Goal: Check status: Check status

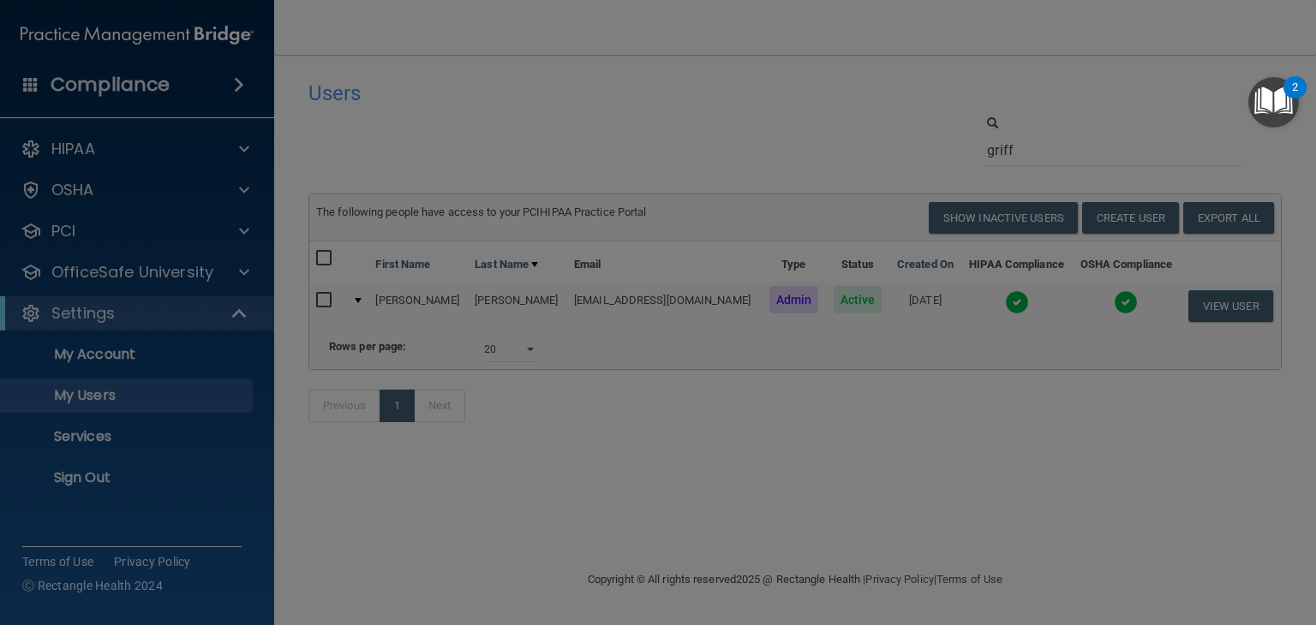
select select "20"
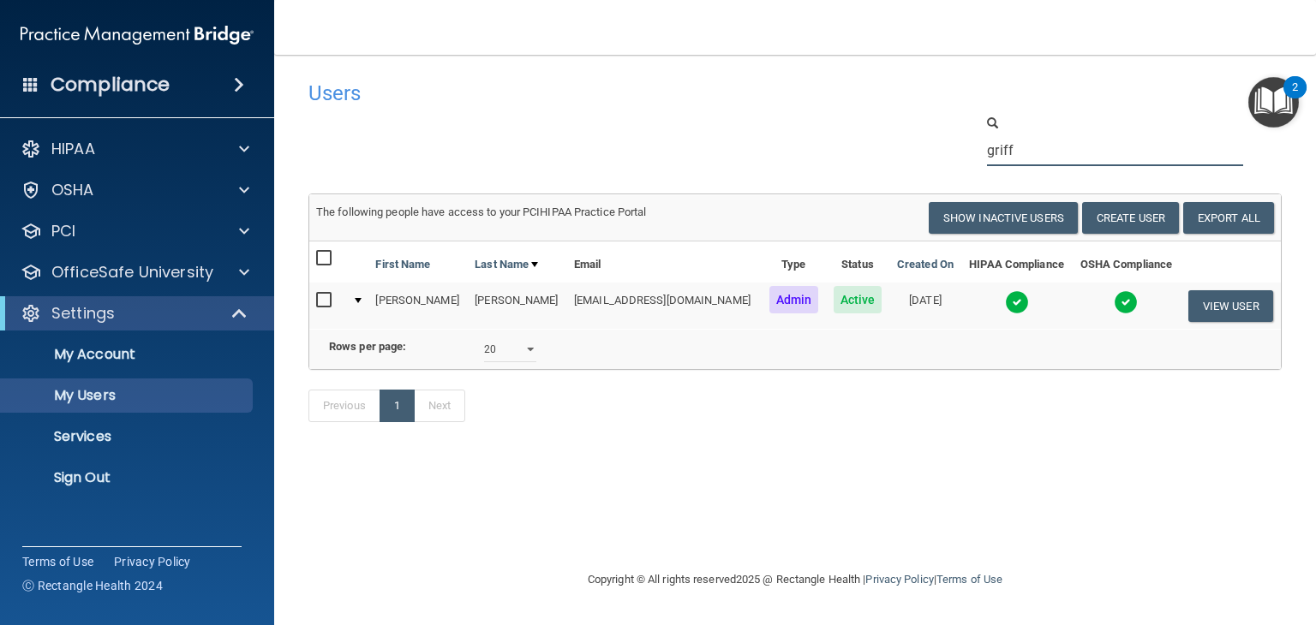
click at [1073, 148] on input "griff" at bounding box center [1115, 151] width 256 height 32
click at [1071, 148] on input "griff" at bounding box center [1115, 151] width 256 height 32
click at [1008, 299] on img at bounding box center [1017, 302] width 24 height 24
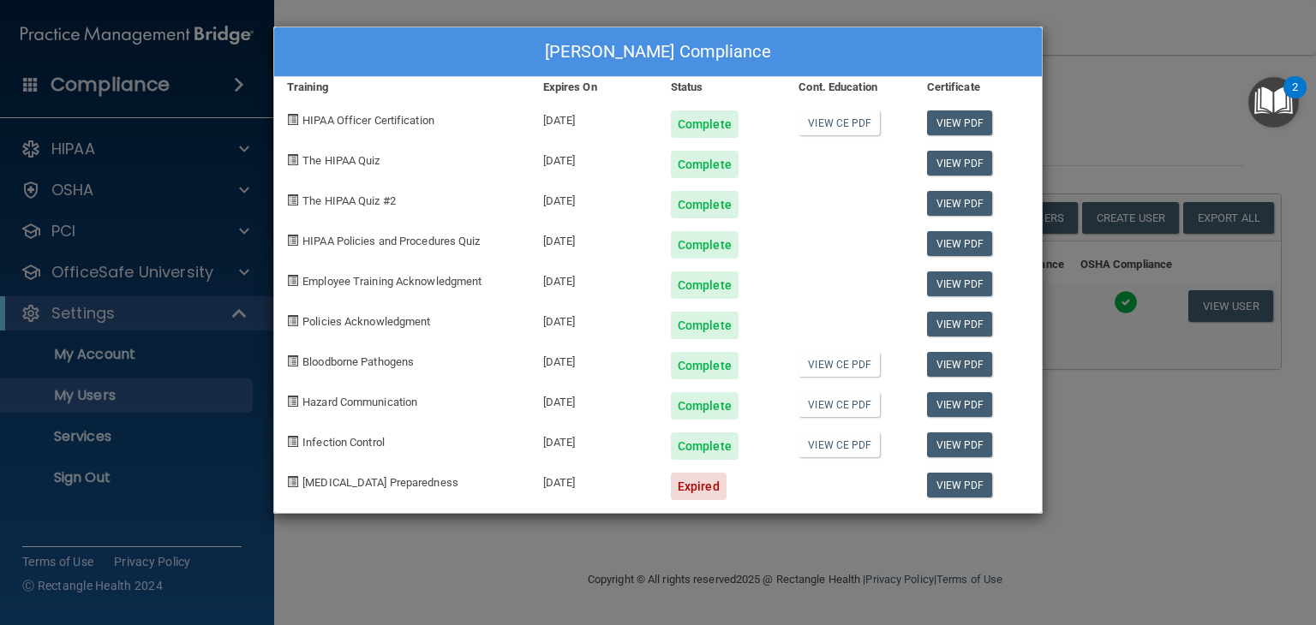
click at [1112, 153] on div "[PERSON_NAME] Compliance Training Expires On Status Cont. Education Certificate…" at bounding box center [658, 312] width 1316 height 625
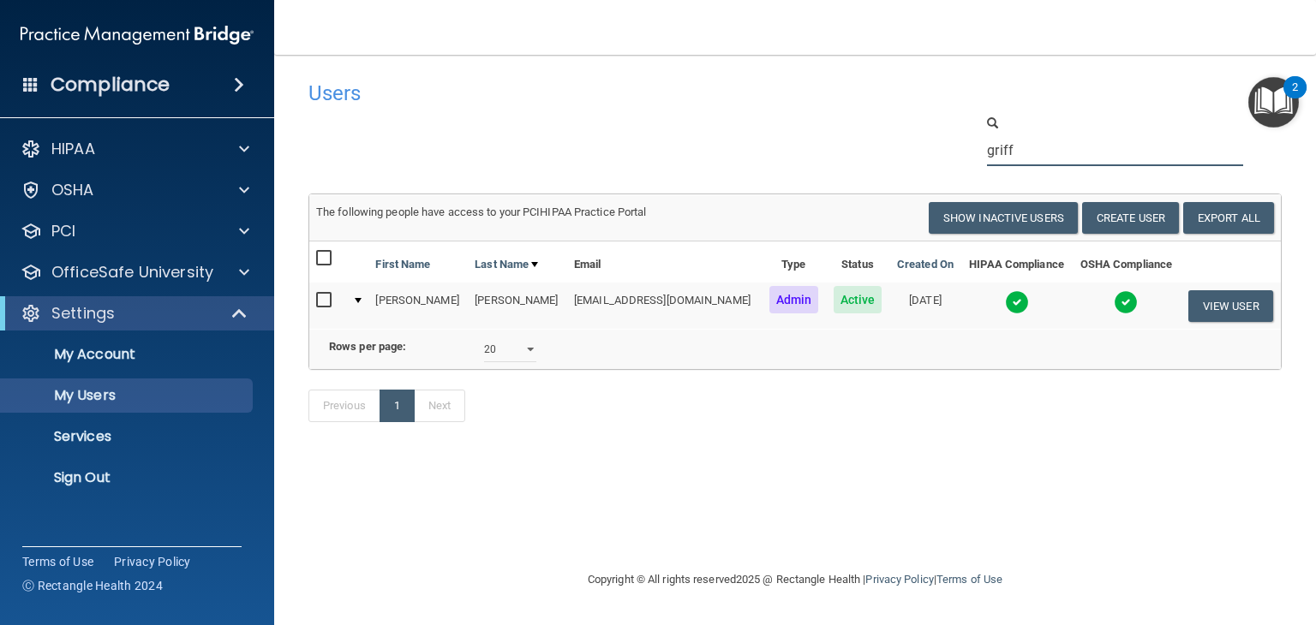
click at [1092, 155] on input "griff" at bounding box center [1115, 151] width 256 height 32
click at [1090, 153] on input "griff" at bounding box center [1115, 151] width 256 height 32
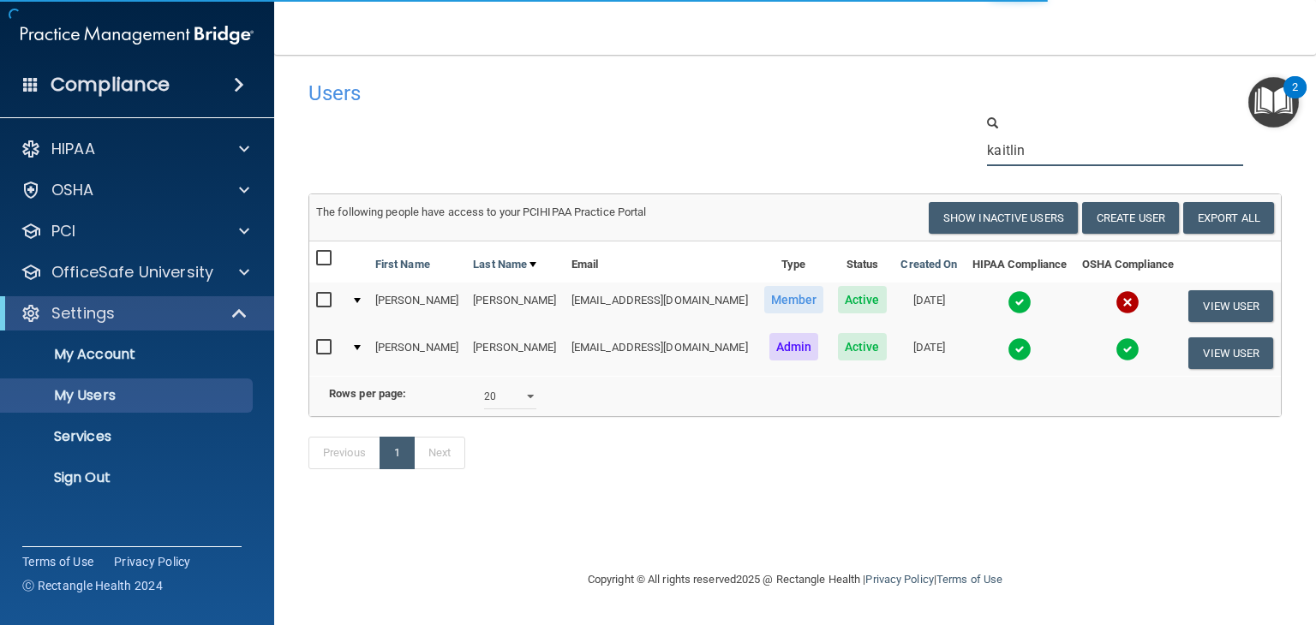
click at [1046, 148] on input "kaitlin" at bounding box center [1115, 151] width 256 height 32
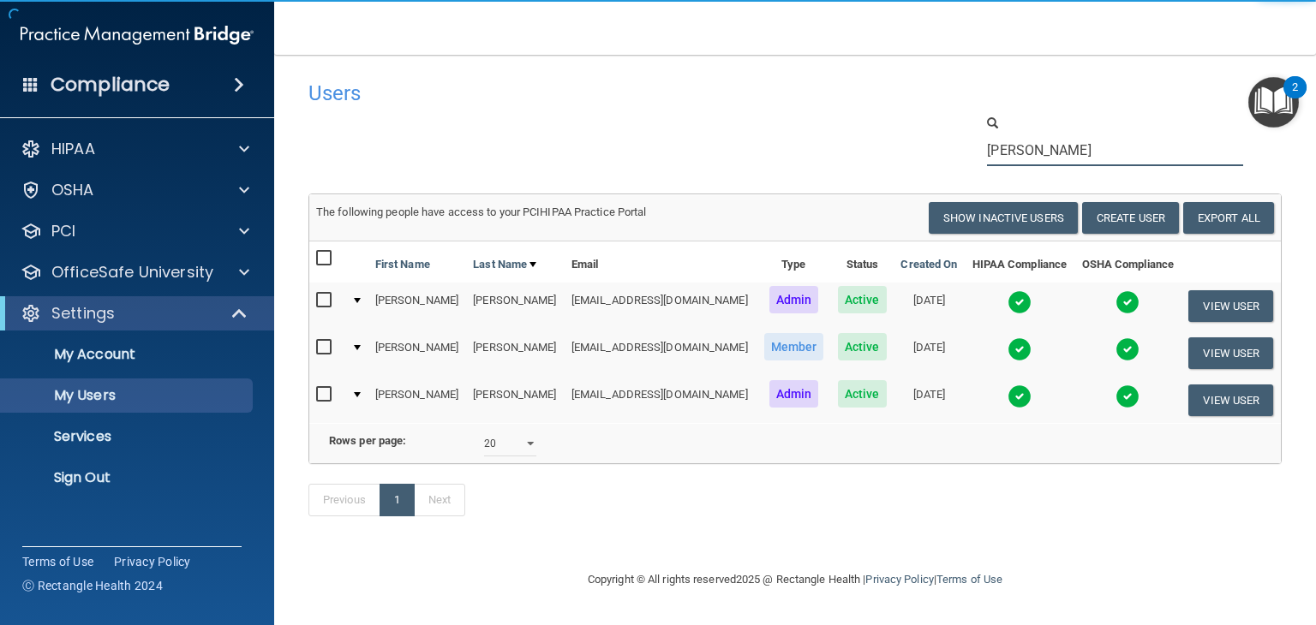
type input "[PERSON_NAME]"
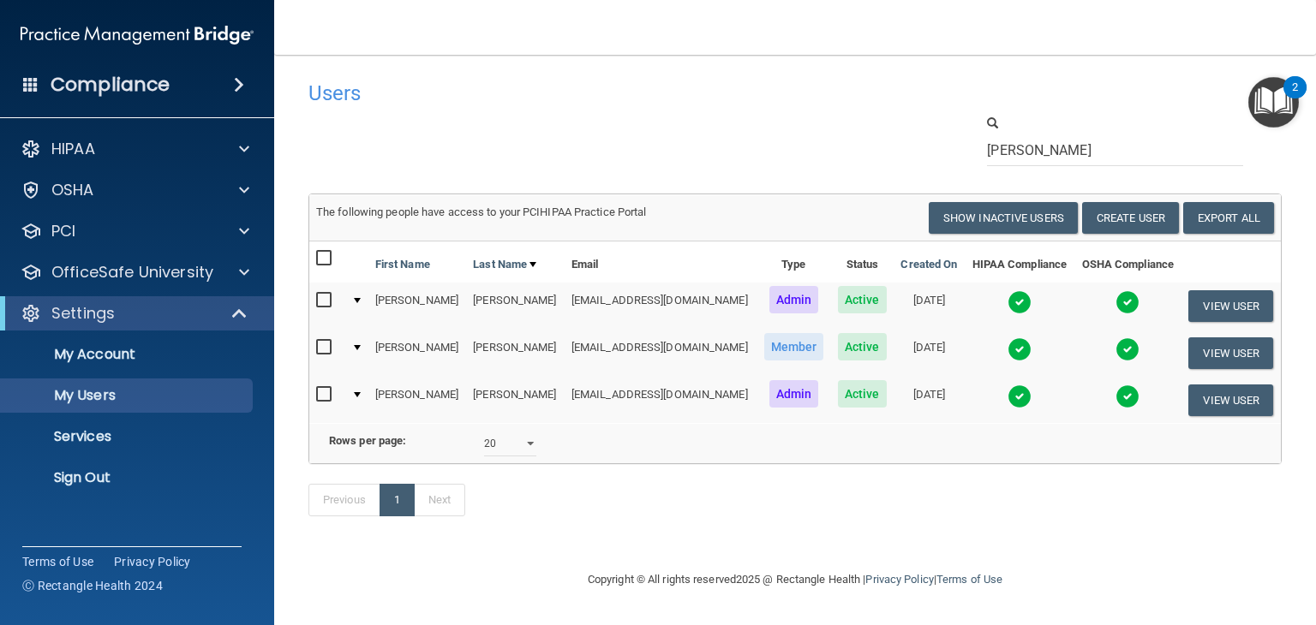
click at [1008, 352] on img at bounding box center [1020, 350] width 24 height 24
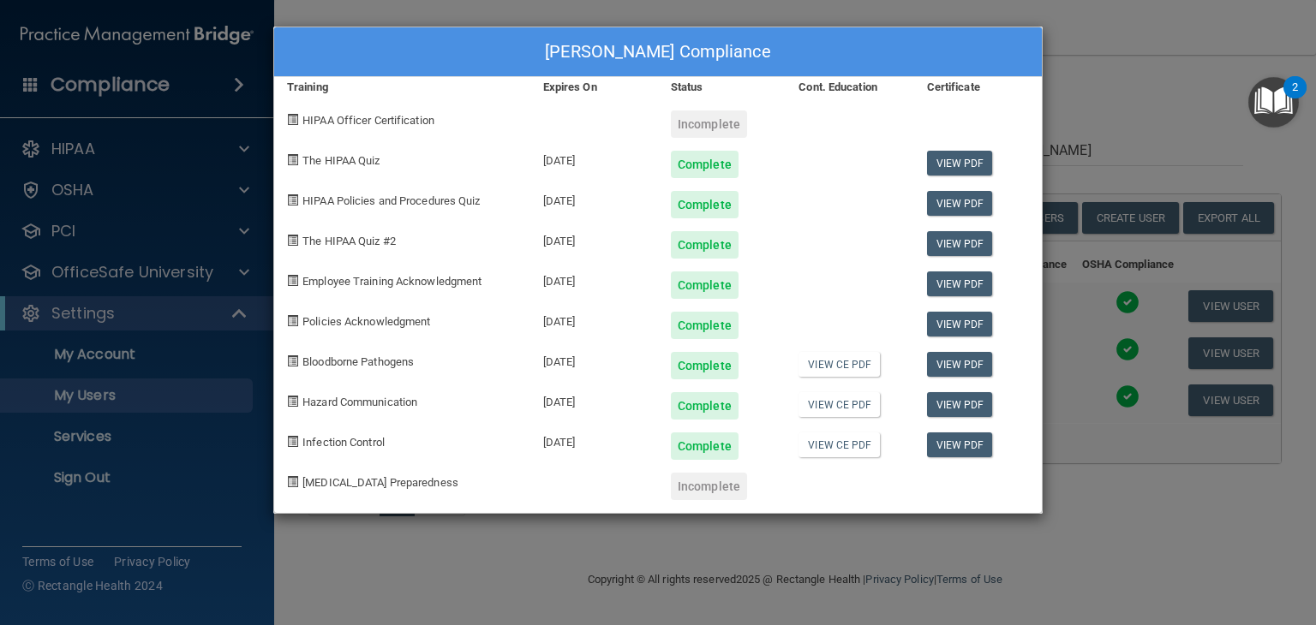
click at [1114, 112] on div "[PERSON_NAME] Compliance Training Expires On Status Cont. Education Certificate…" at bounding box center [658, 312] width 1316 height 625
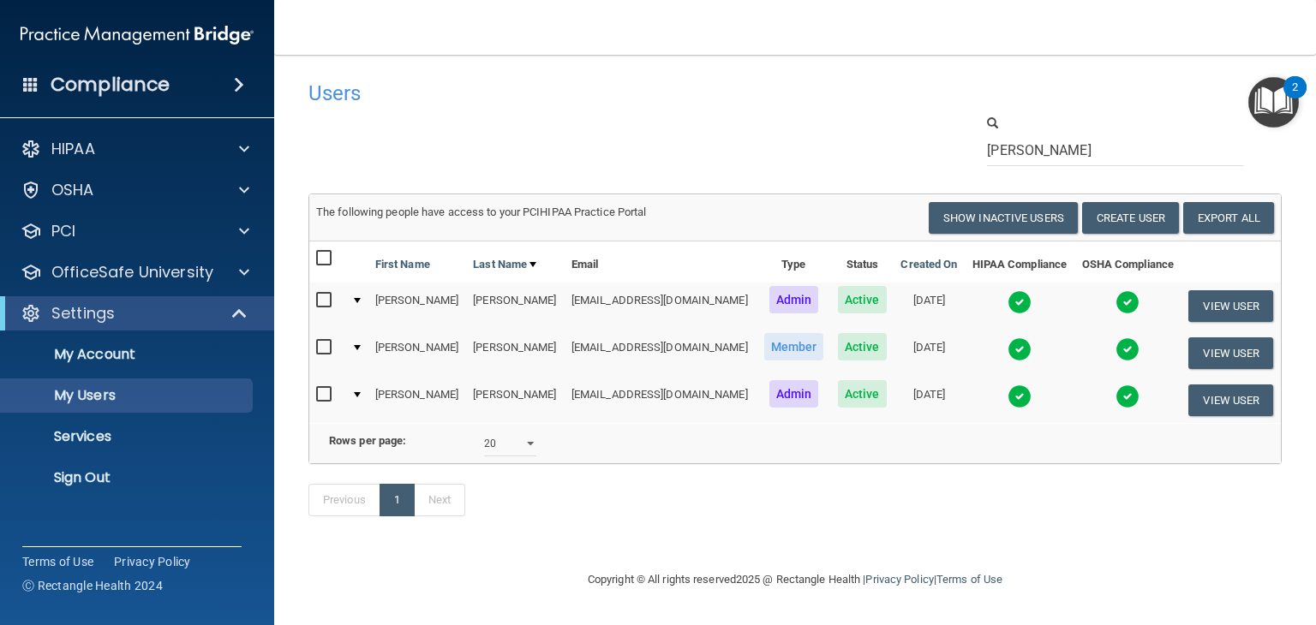
click at [1008, 306] on img at bounding box center [1020, 302] width 24 height 24
